Goal: Check status: Check status

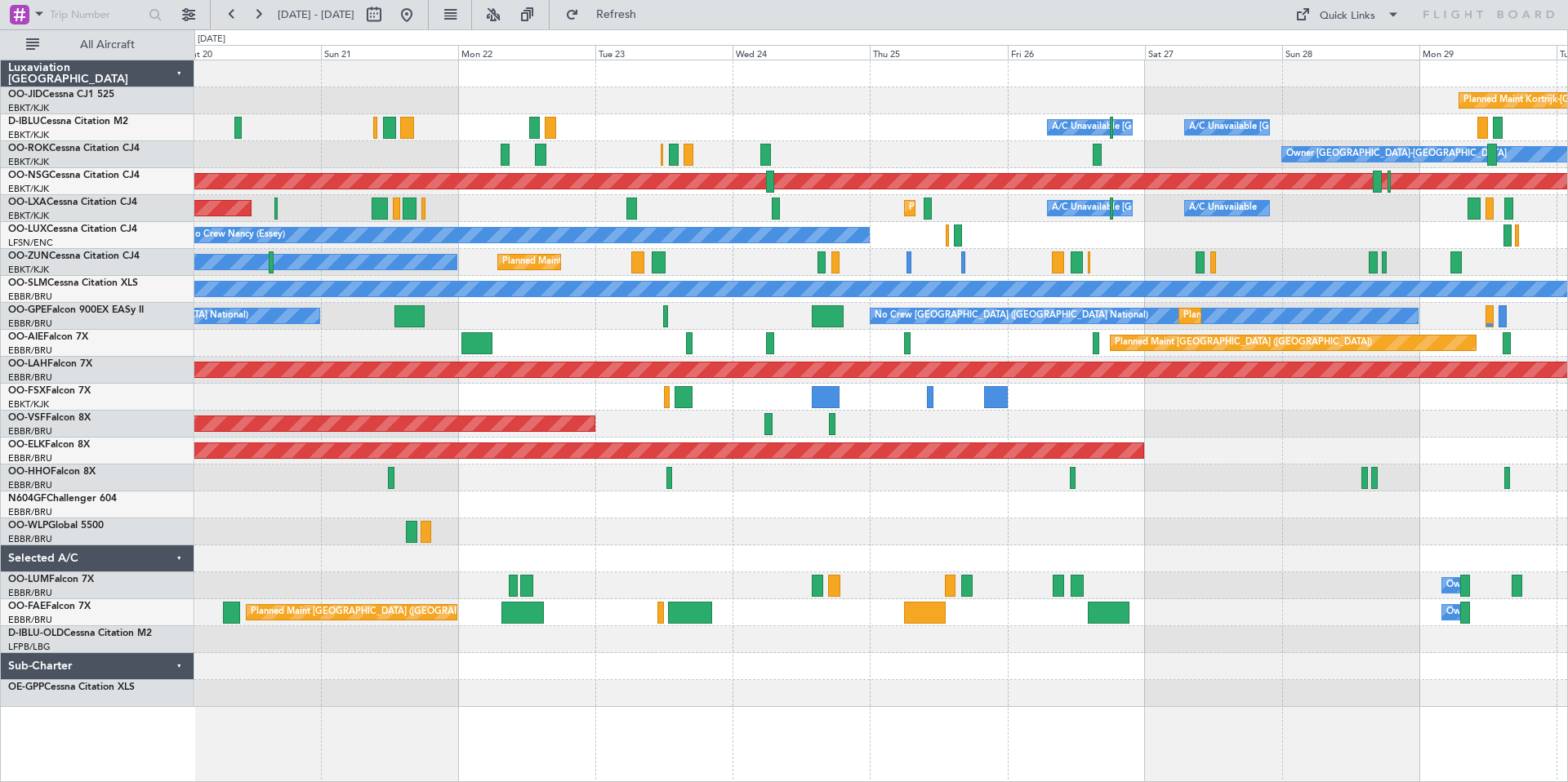
click at [399, 104] on div "Planned Maint Kortrijk-[GEOGRAPHIC_DATA]" at bounding box center [880, 100] width 1372 height 27
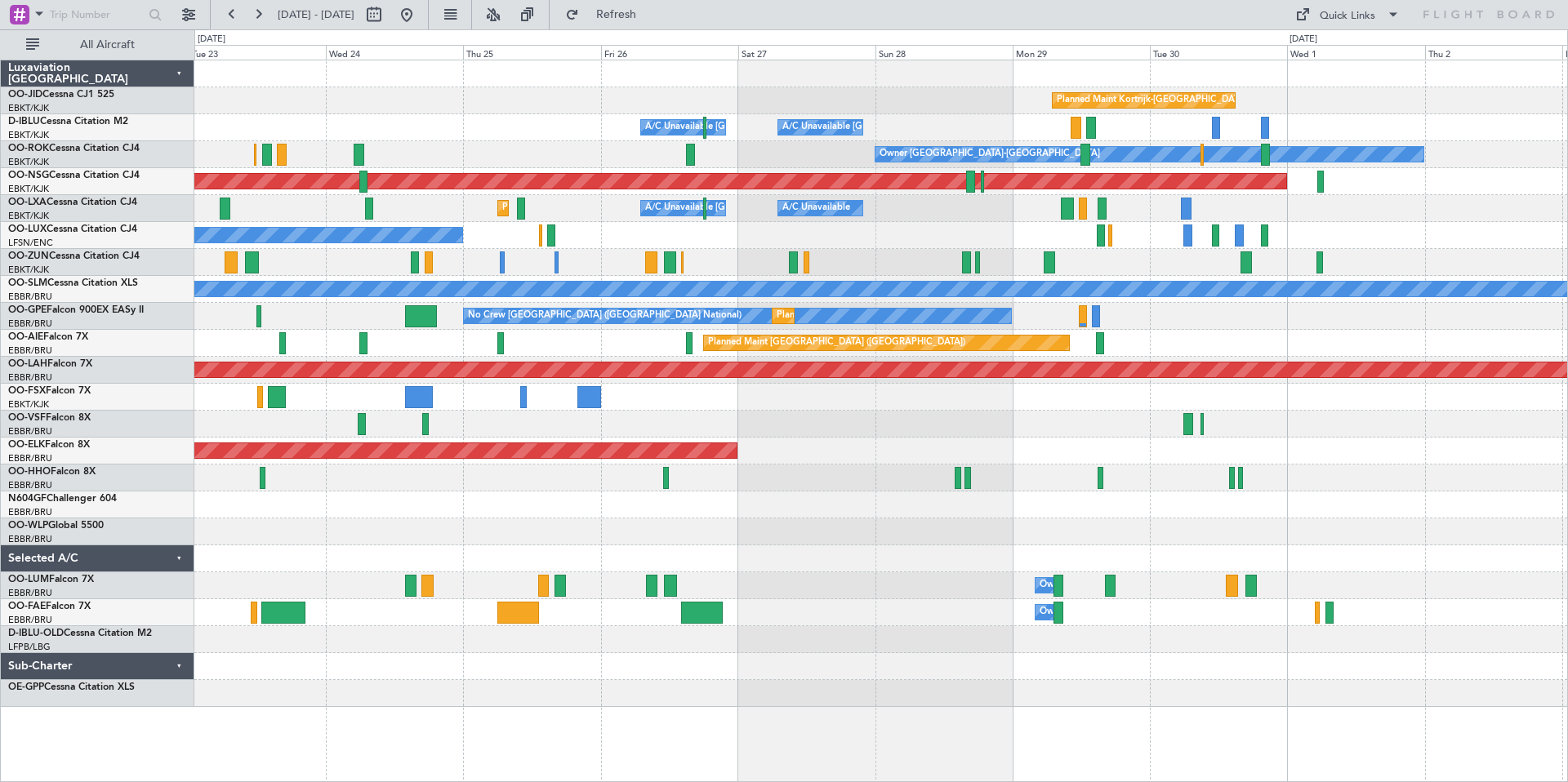
click at [524, 104] on div "Planned Maint Kortrijk-[GEOGRAPHIC_DATA]" at bounding box center [880, 100] width 1372 height 27
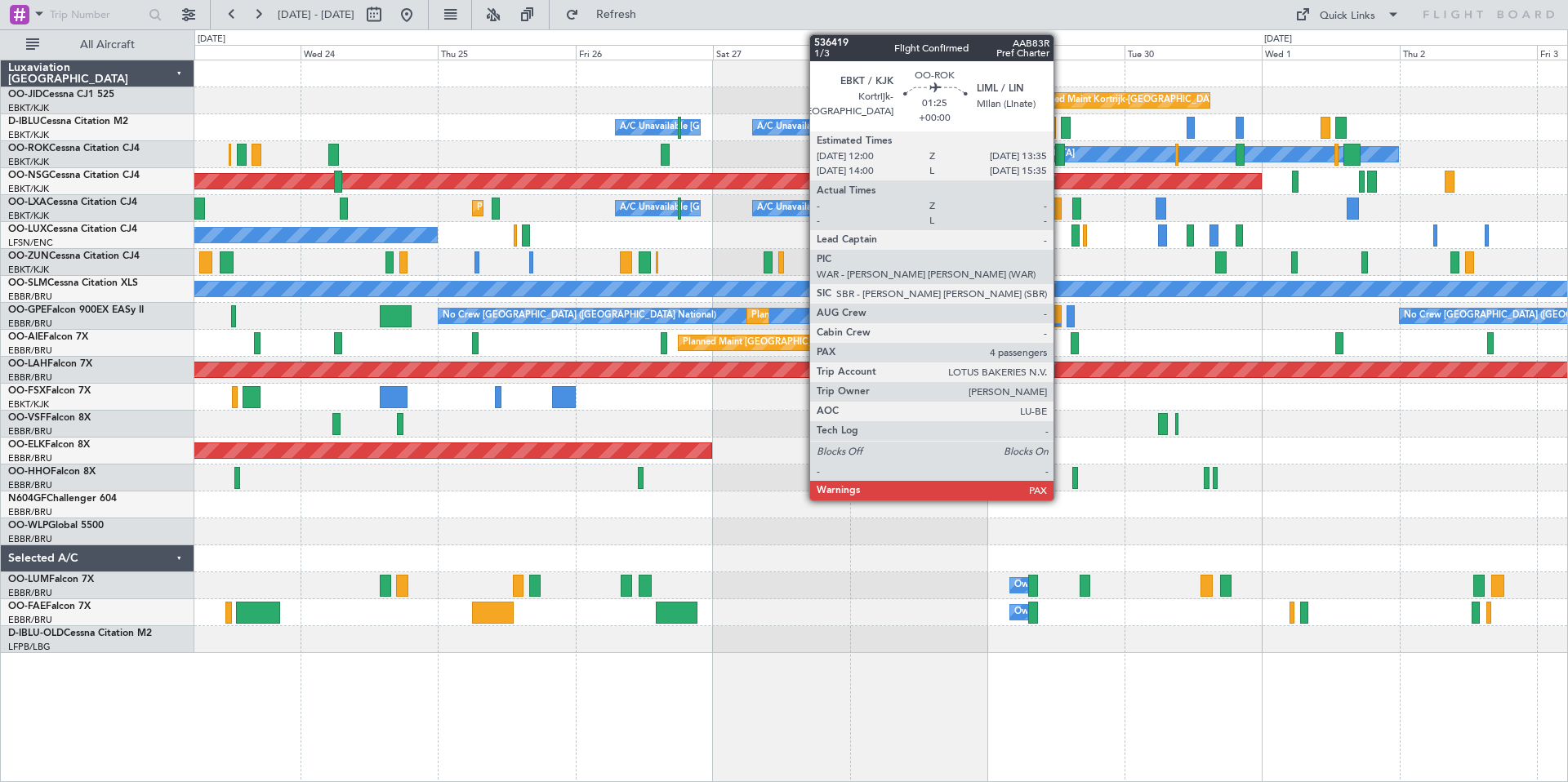
click at [1061, 155] on div at bounding box center [1060, 155] width 10 height 22
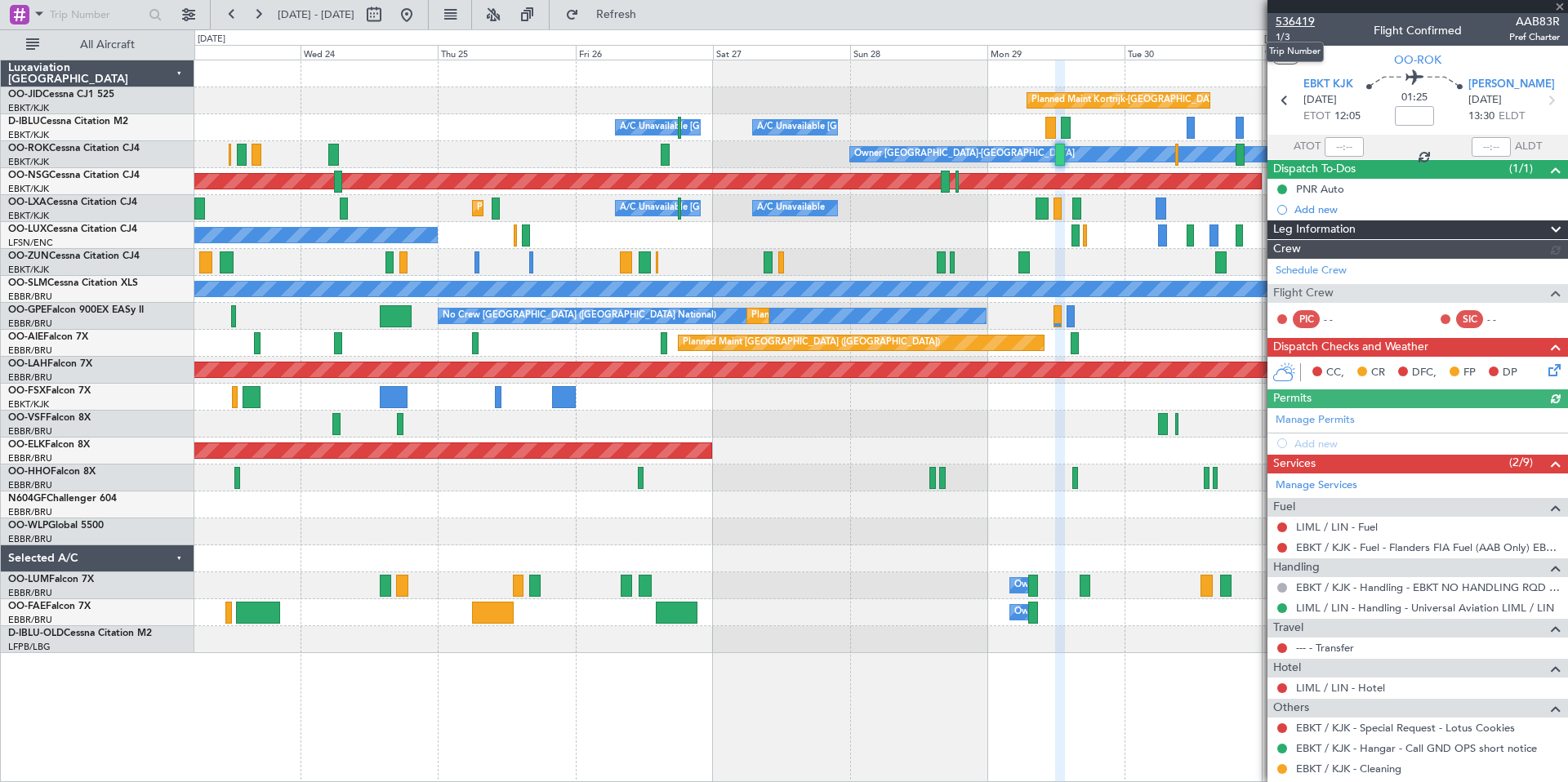
click at [1293, 20] on span "536419" at bounding box center [1294, 21] width 39 height 17
click at [1565, 7] on span at bounding box center [1559, 7] width 16 height 14
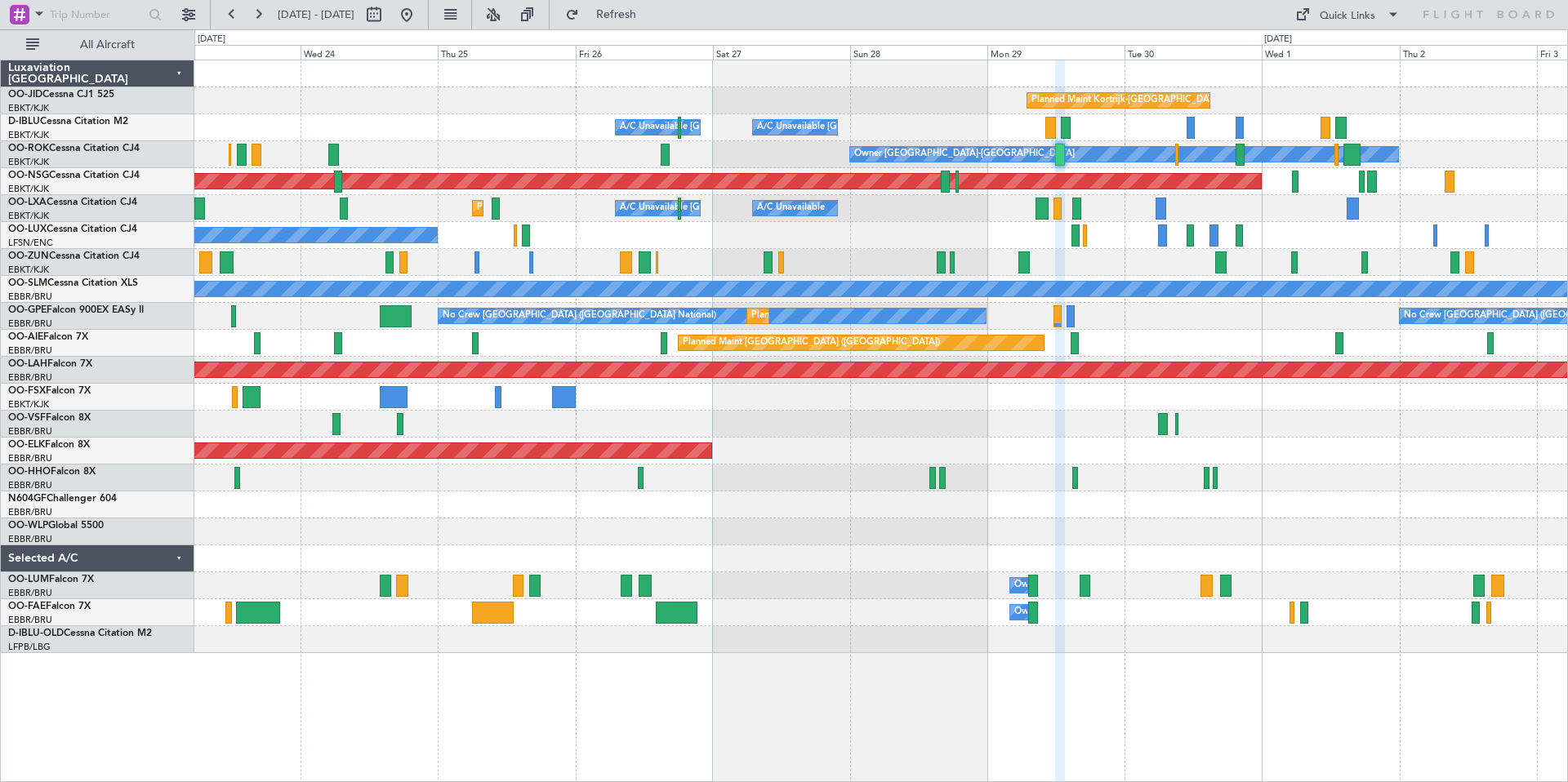
type input "0"
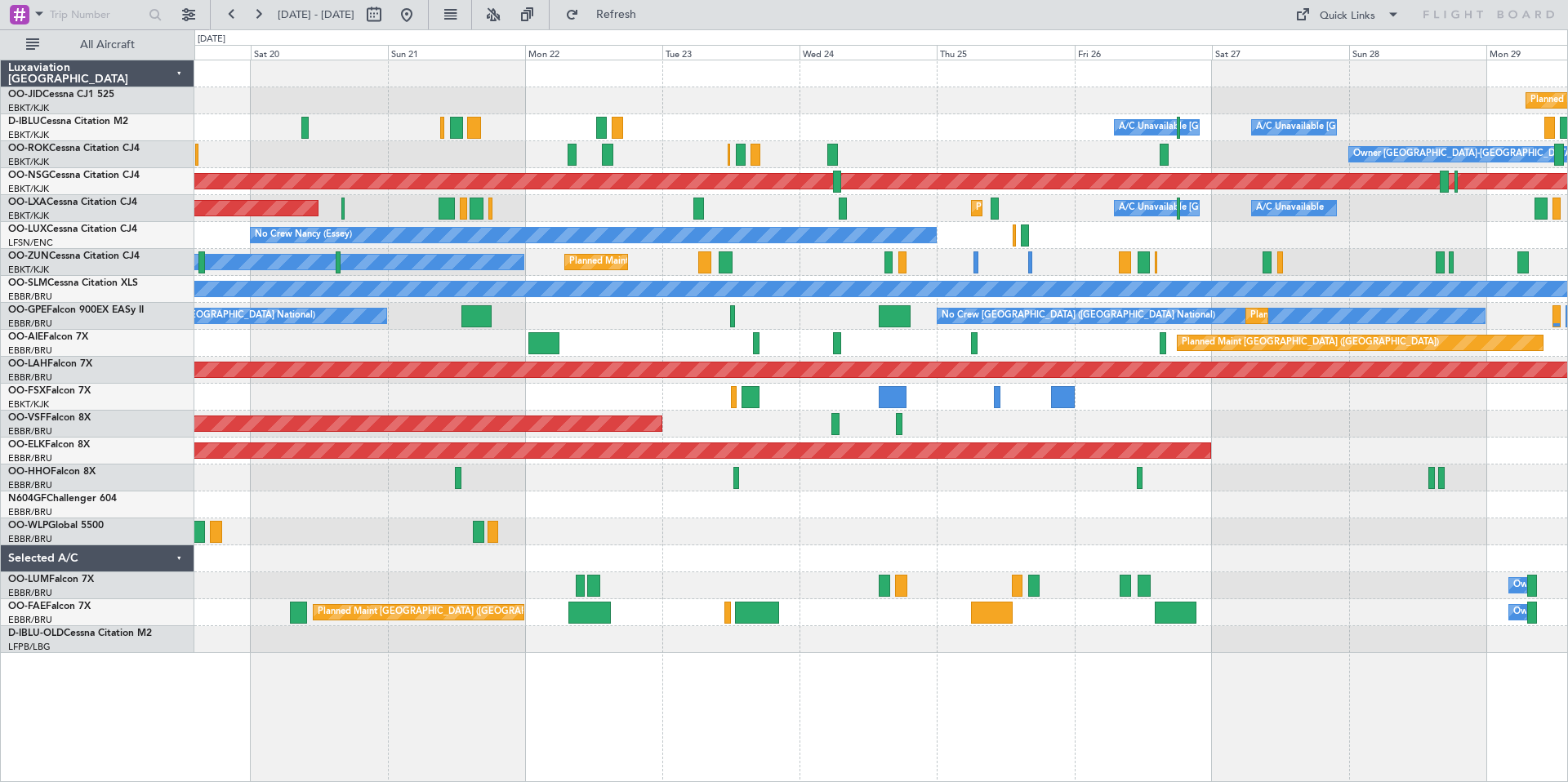
click at [1120, 133] on div "A/C Unavailable [GEOGRAPHIC_DATA] ([GEOGRAPHIC_DATA] National) A/C Unavailable …" at bounding box center [880, 128] width 1372 height 27
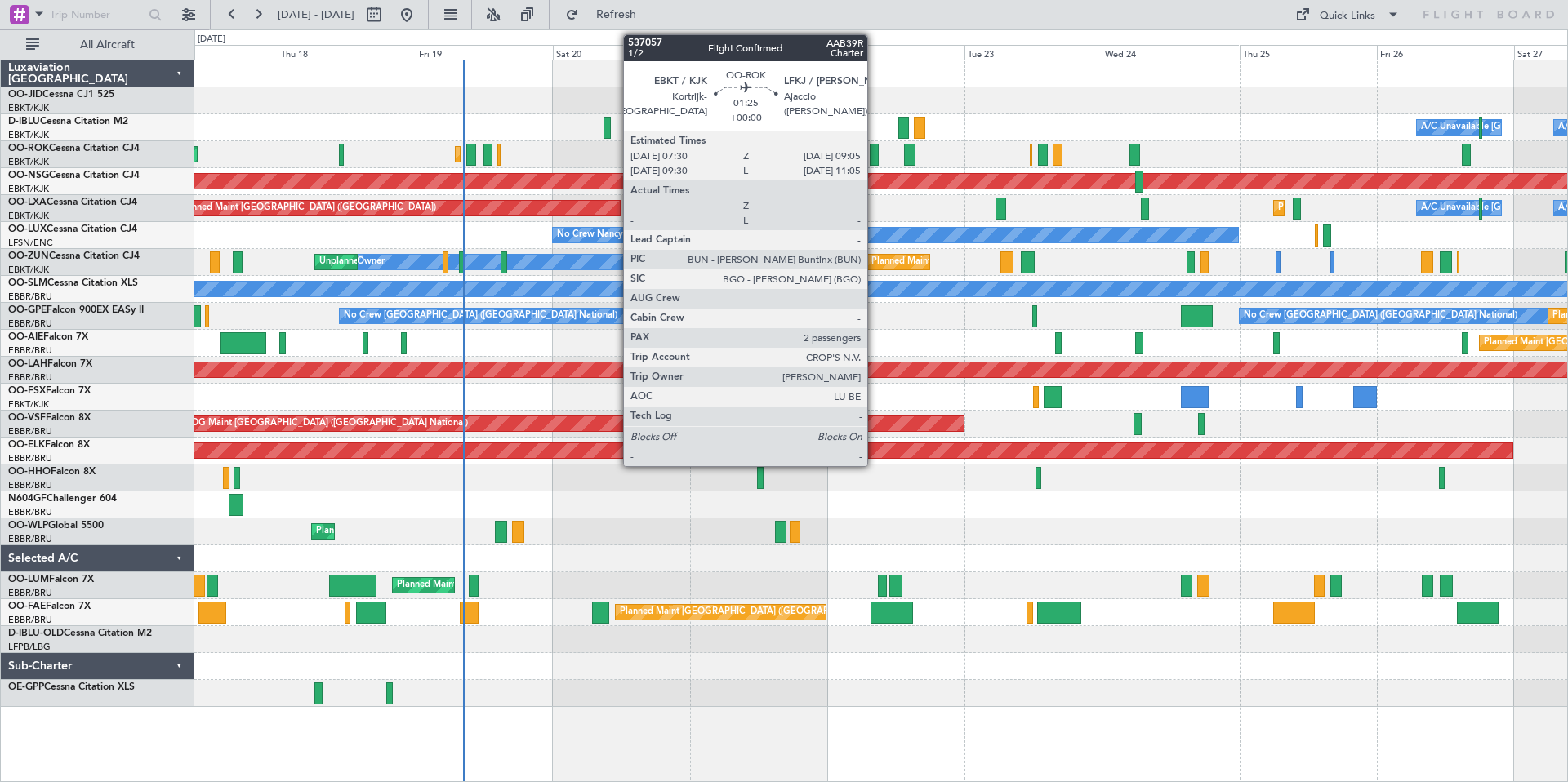
click at [875, 154] on div at bounding box center [875, 155] width 10 height 22
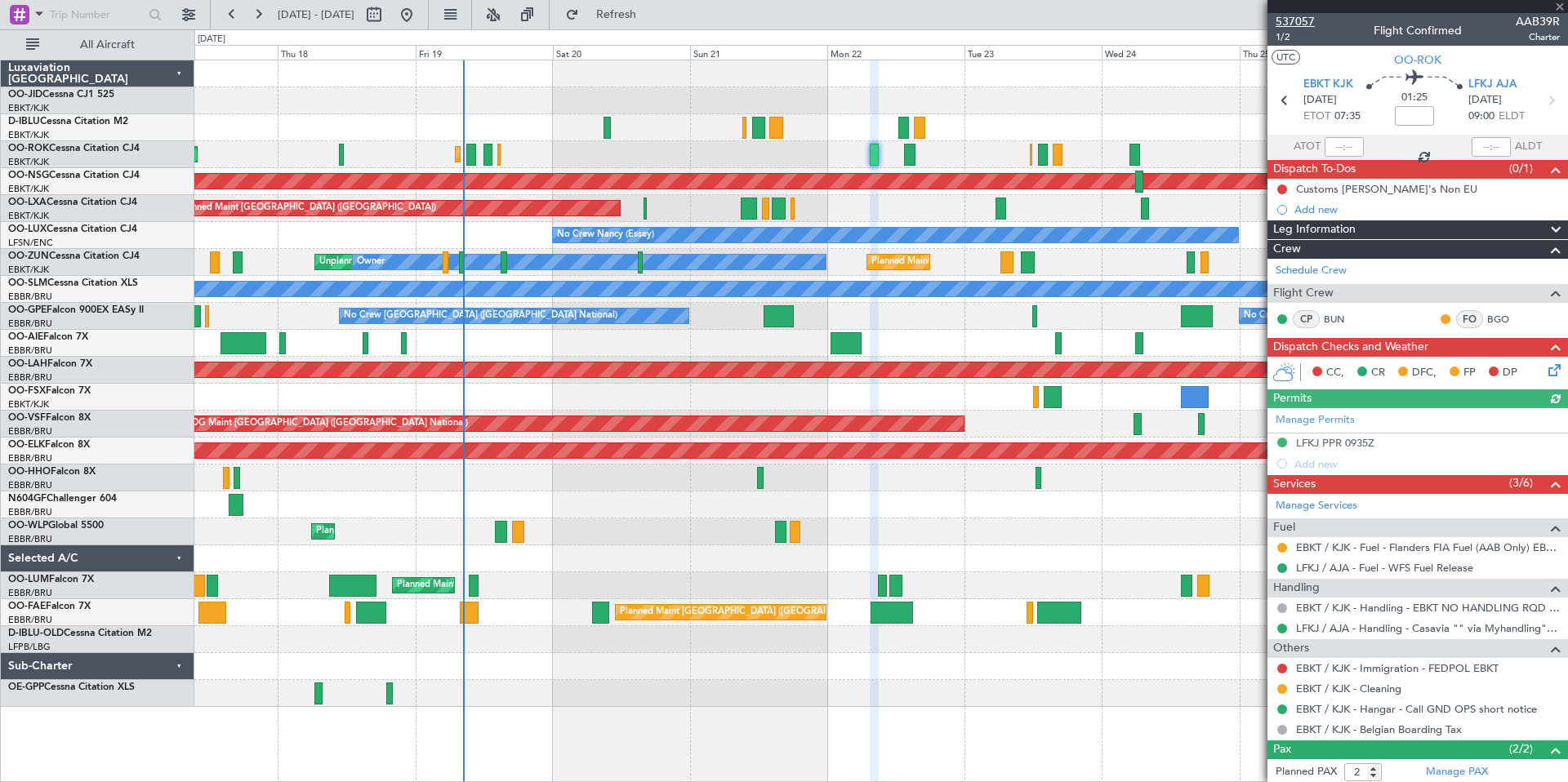
click at [1295, 26] on span "537057" at bounding box center [1294, 21] width 39 height 17
click at [1560, 1] on span at bounding box center [1559, 7] width 16 height 14
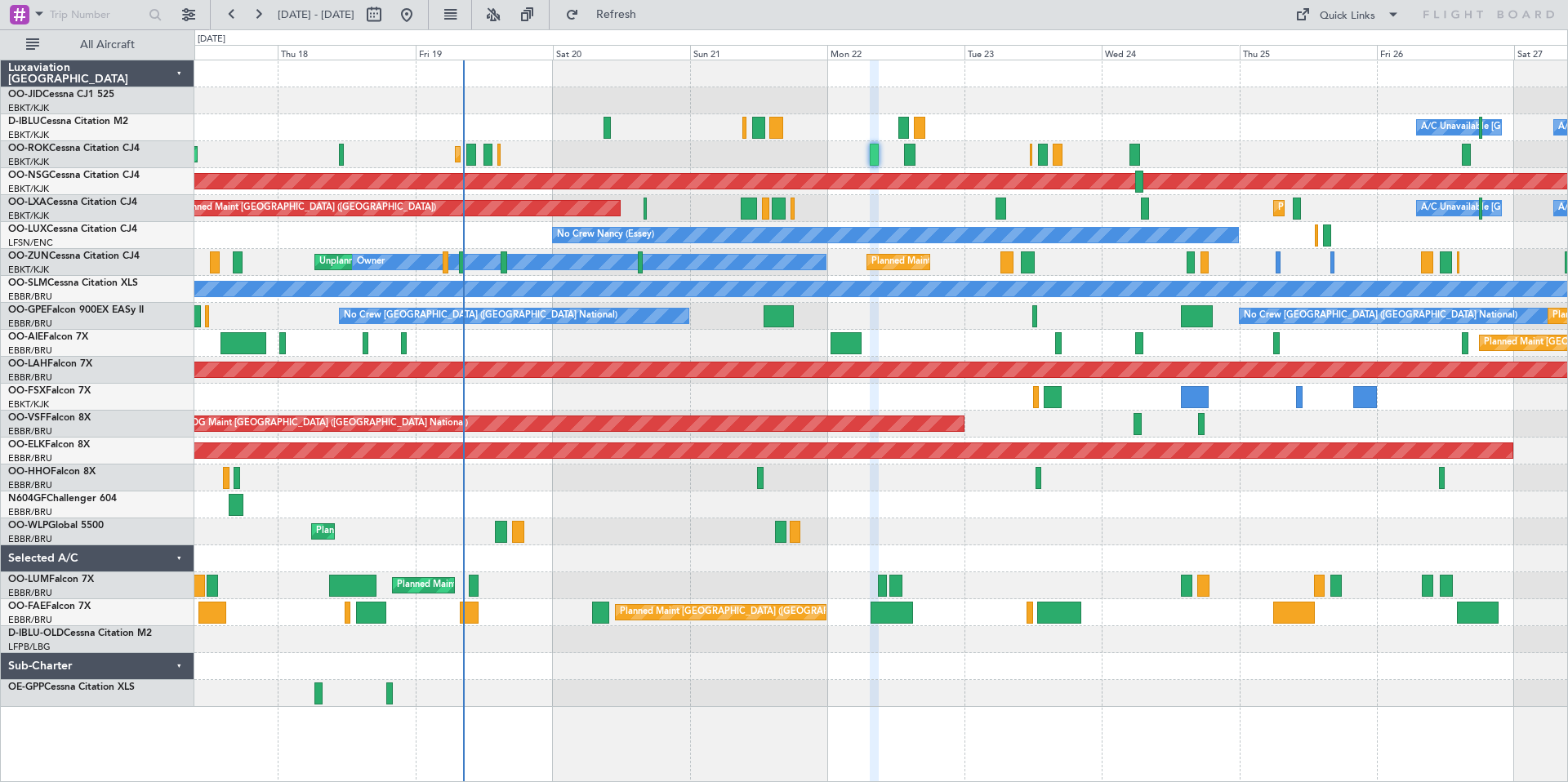
type input "0"
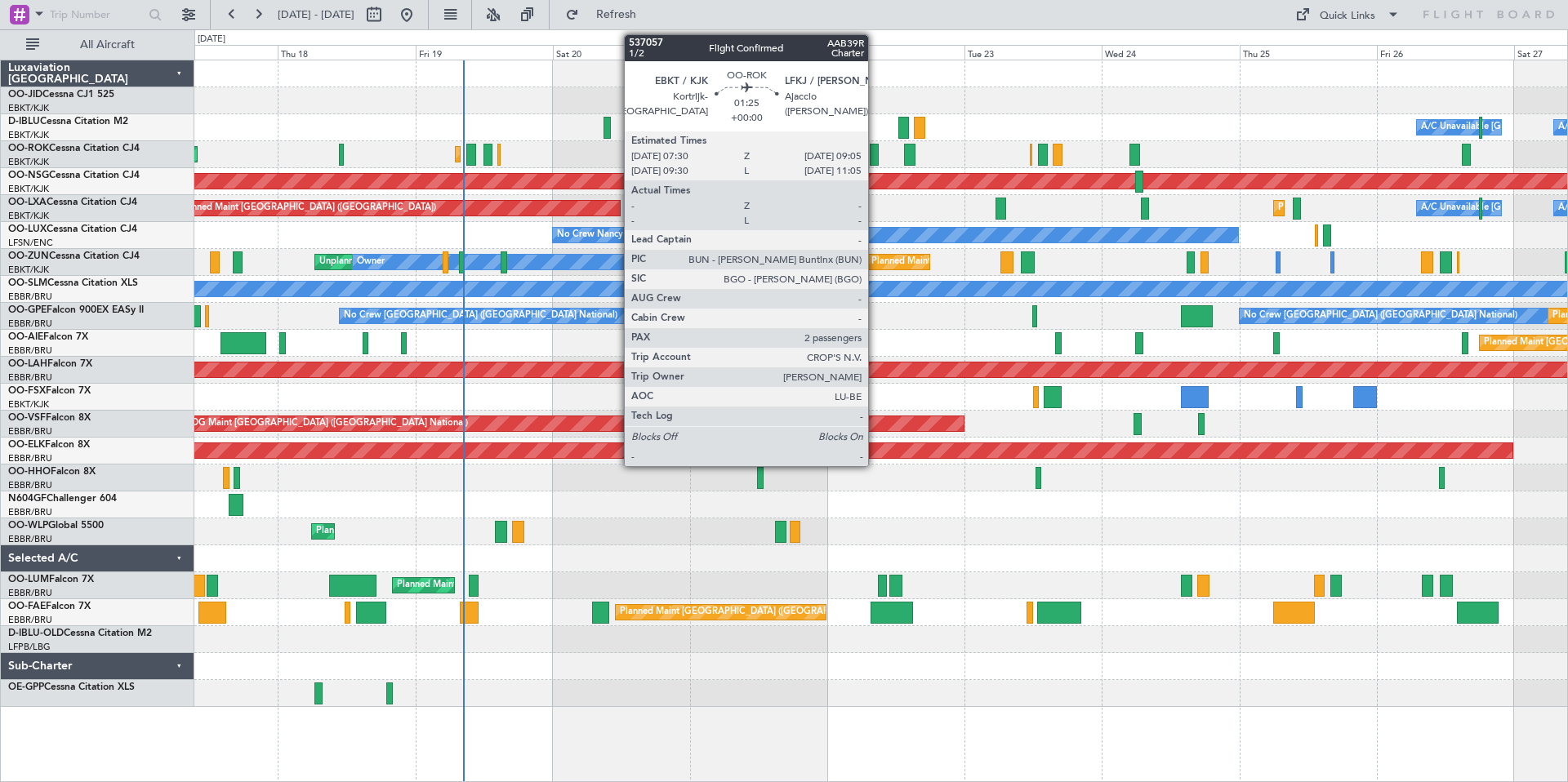
click at [876, 156] on div at bounding box center [875, 155] width 10 height 22
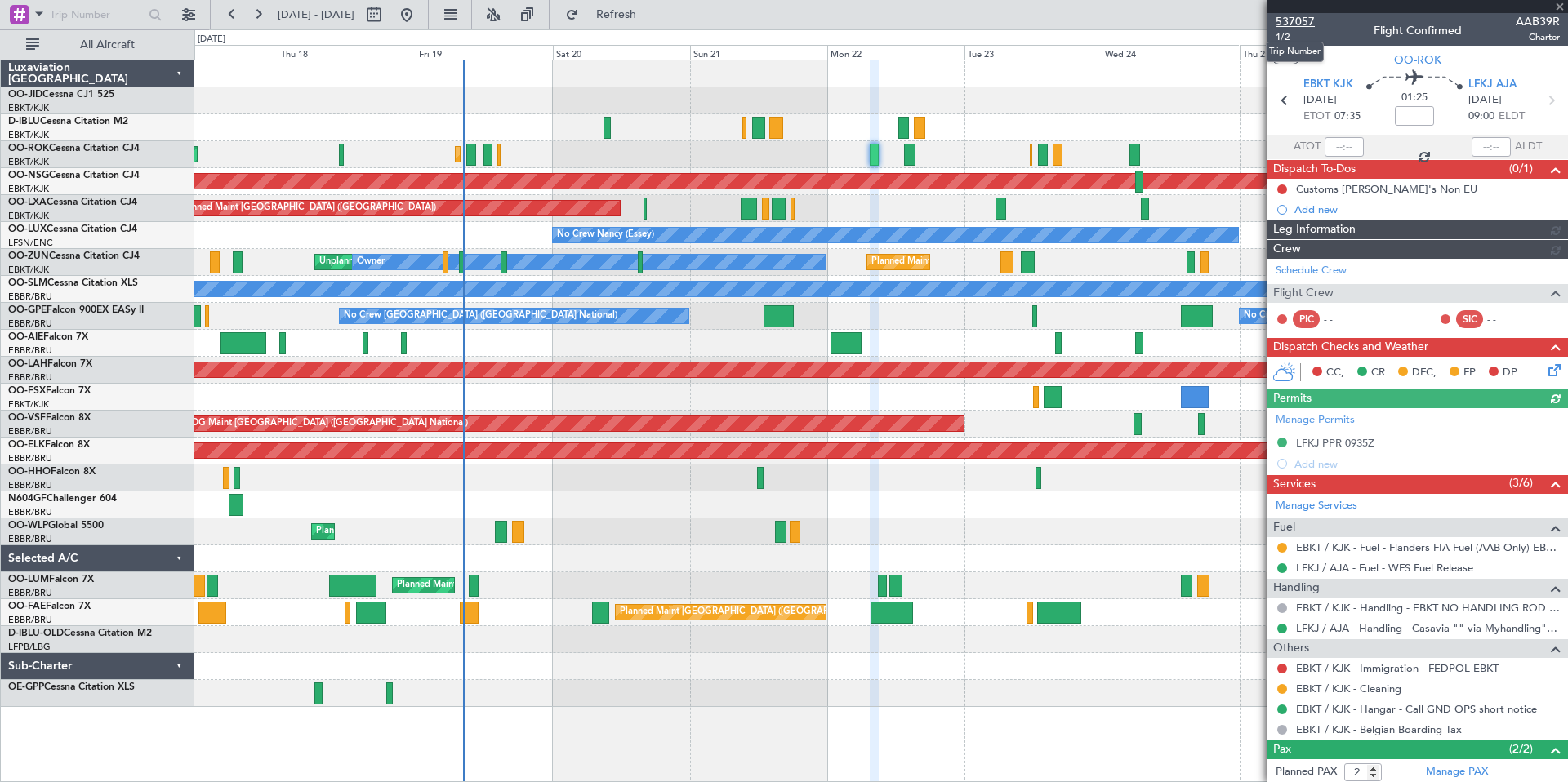
click at [1297, 16] on span "537057" at bounding box center [1294, 21] width 39 height 17
